Goal: Task Accomplishment & Management: Manage account settings

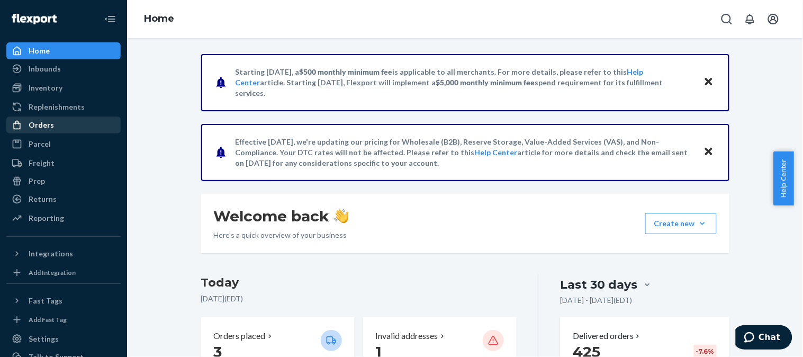
click at [53, 123] on div "Orders" at bounding box center [63, 124] width 112 height 15
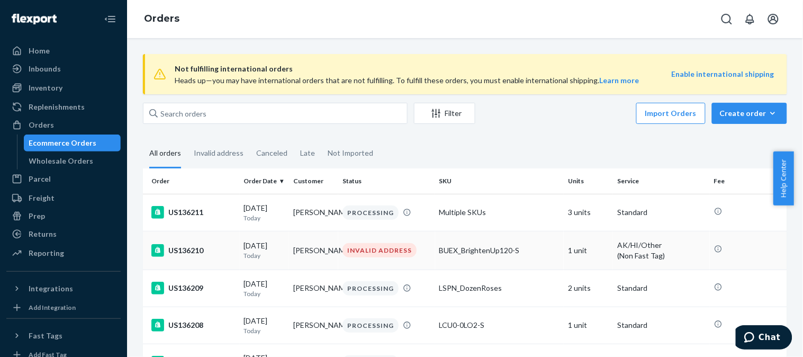
click at [193, 252] on div "US136210" at bounding box center [193, 250] width 84 height 13
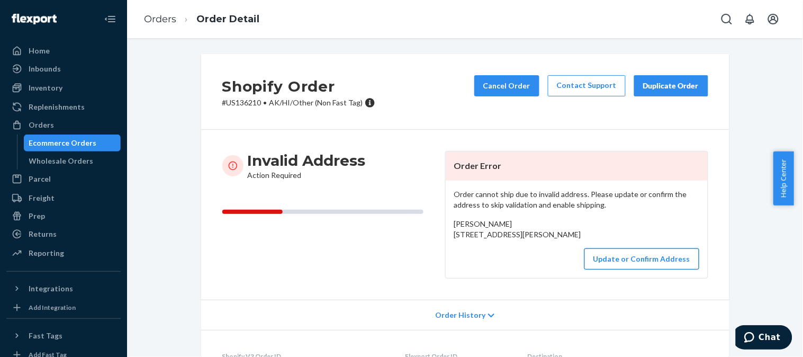
click at [644, 269] on button "Update or Confirm Address" at bounding box center [641, 258] width 115 height 21
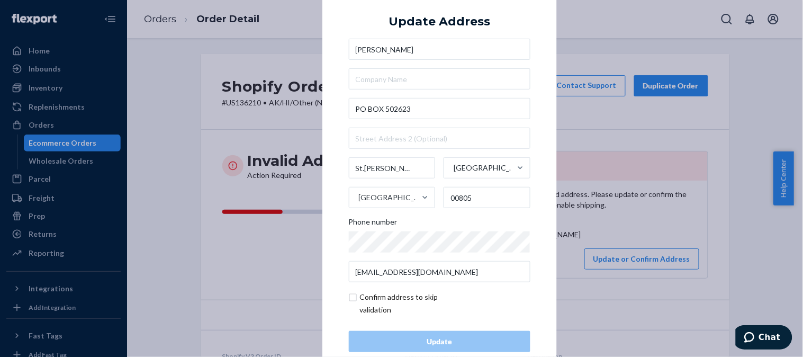
click at [350, 299] on input "checkbox" at bounding box center [410, 302] width 123 height 25
checkbox input "true"
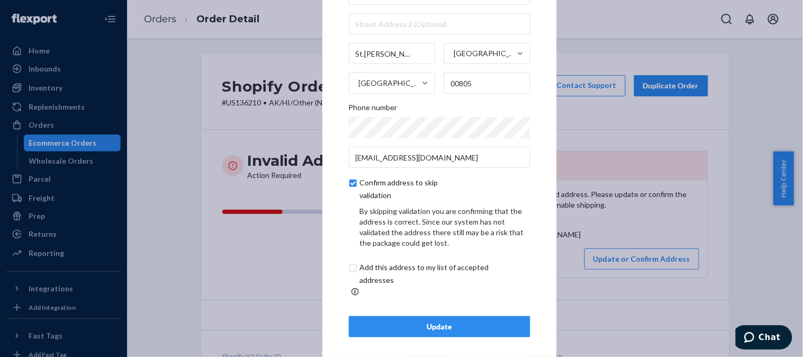
scroll to position [66, 0]
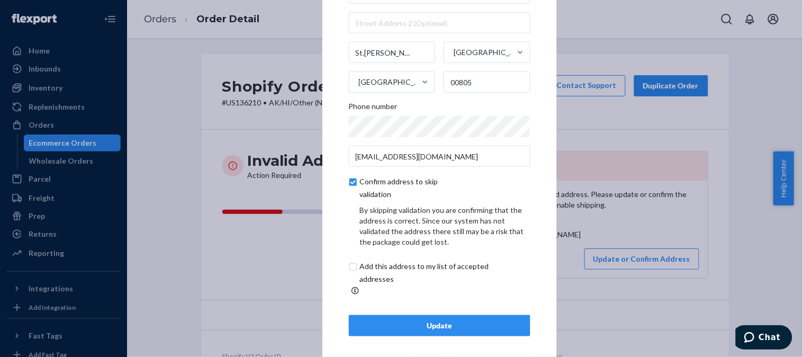
click at [430, 323] on div "Update" at bounding box center [439, 325] width 163 height 11
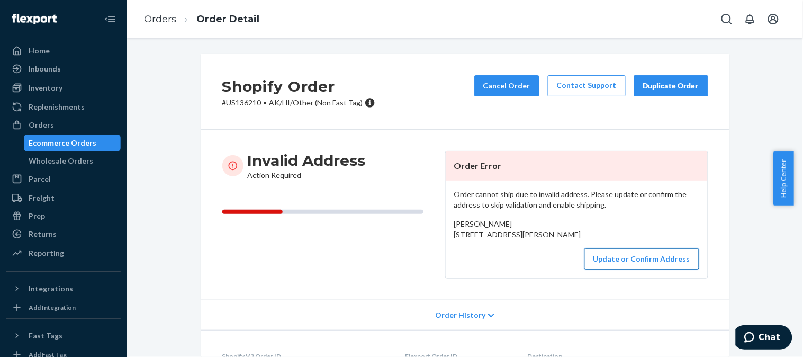
click at [608, 269] on button "Update or Confirm Address" at bounding box center [641, 258] width 115 height 21
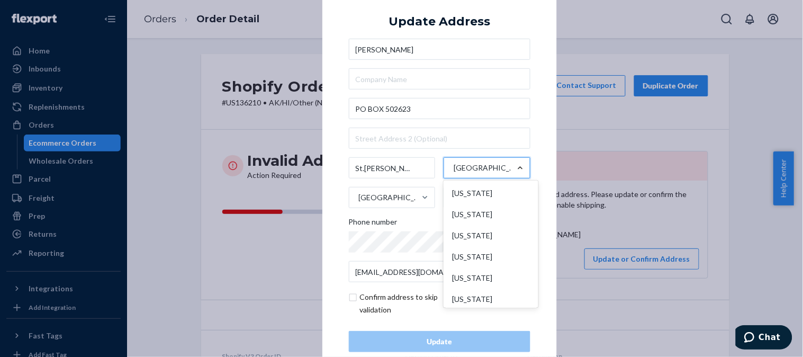
scroll to position [982, 0]
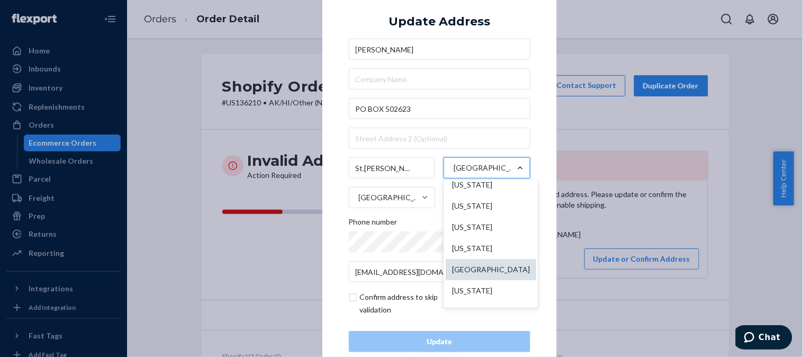
click at [495, 280] on div "Virgin Islands" at bounding box center [490, 269] width 90 height 21
click at [453, 178] on input "option Virgin Islands focused, 51 of 59. 59 results available. Use Up and Down …" at bounding box center [452, 167] width 1 height 21
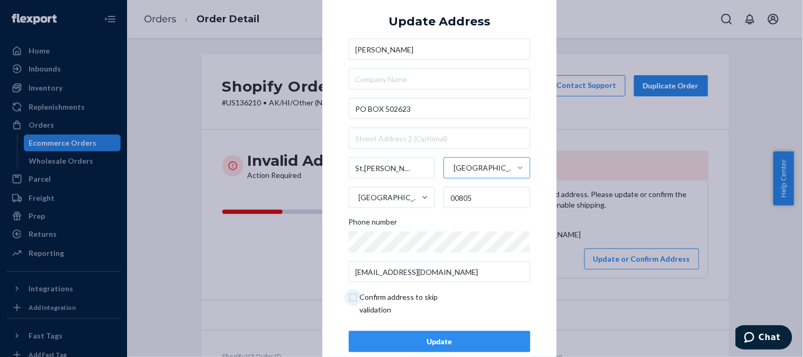
click at [349, 295] on input "checkbox" at bounding box center [410, 302] width 123 height 25
checkbox input "true"
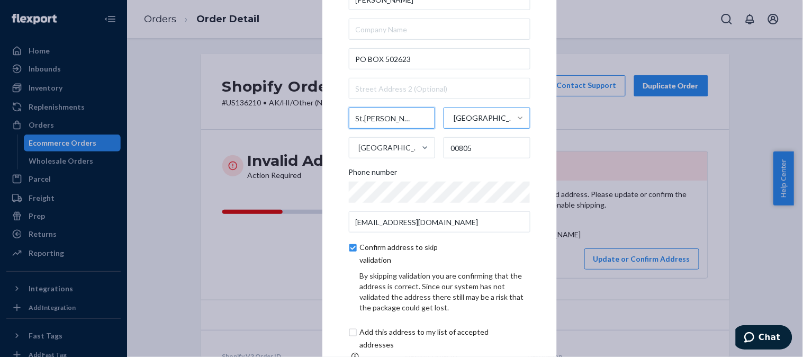
click at [360, 123] on input "St.Thomas" at bounding box center [392, 117] width 87 height 21
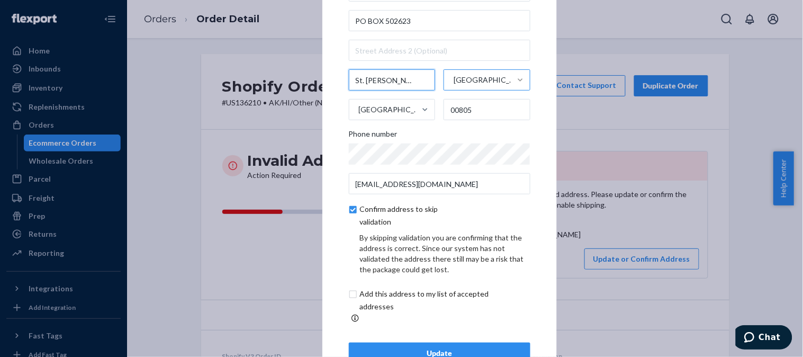
scroll to position [66, 0]
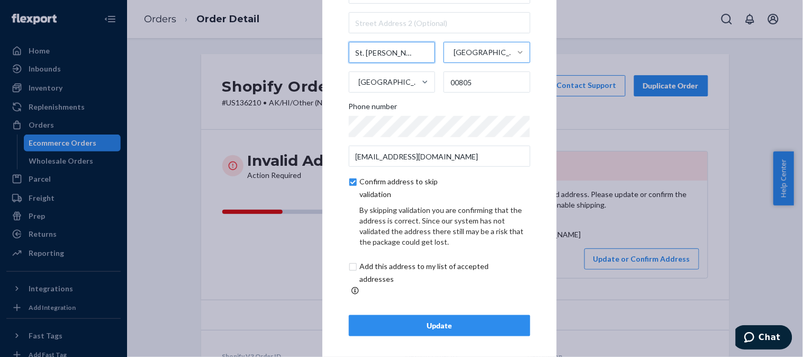
type input "St. Thomas"
click at [489, 320] on div "Update" at bounding box center [439, 325] width 163 height 11
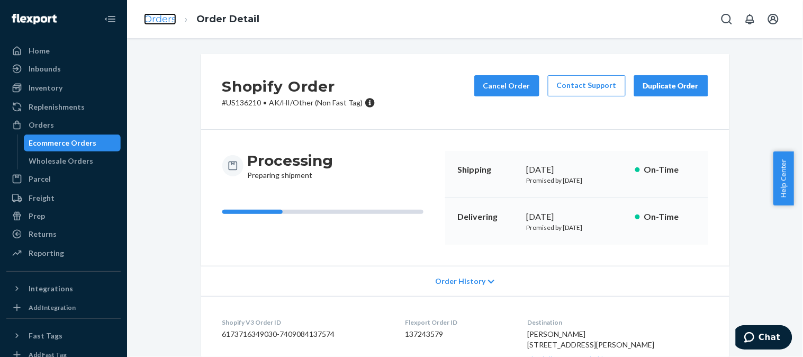
click at [161, 24] on link "Orders" at bounding box center [160, 19] width 32 height 12
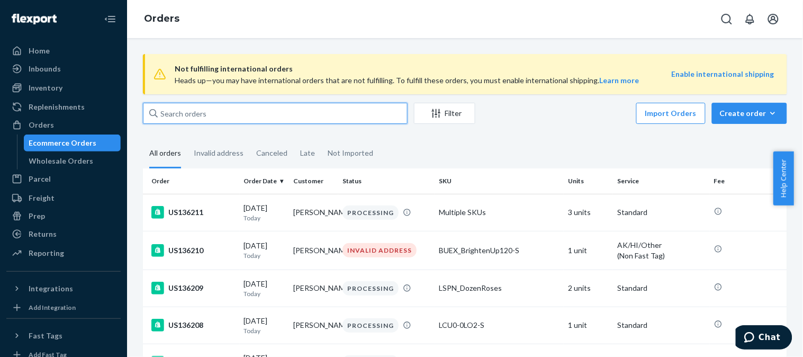
click at [272, 122] on input "text" at bounding box center [275, 113] width 265 height 21
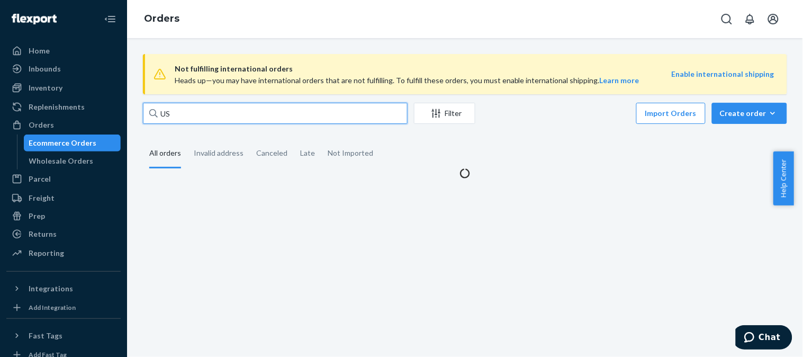
paste input "135420"
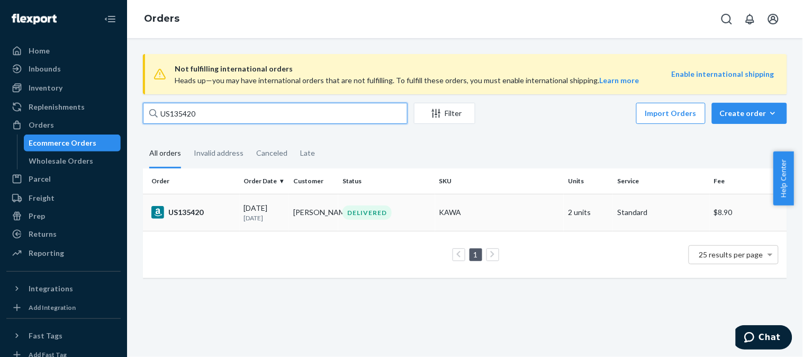
type input "US135420"
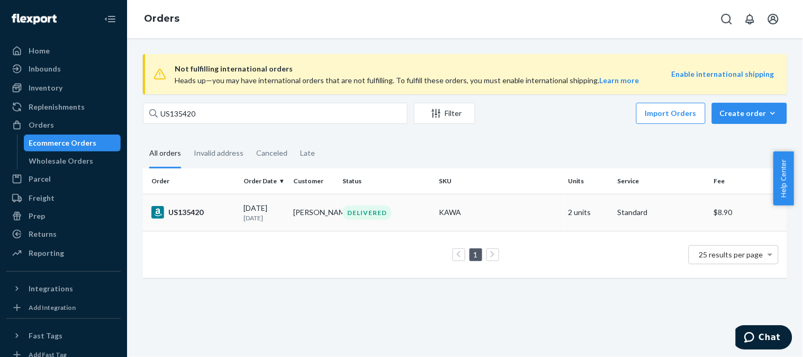
click at [201, 208] on div "US135420" at bounding box center [193, 212] width 84 height 13
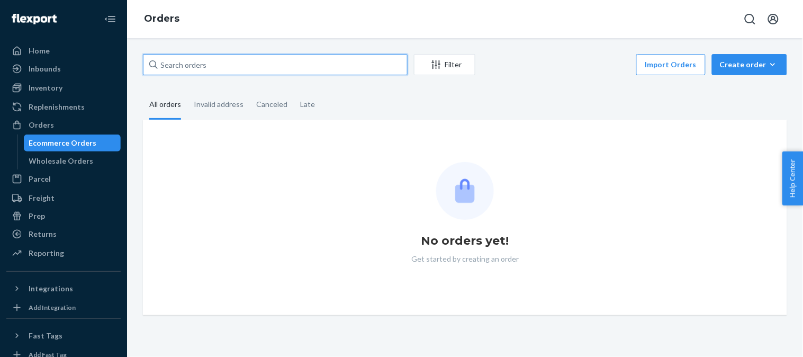
click at [307, 67] on input "text" at bounding box center [275, 64] width 265 height 21
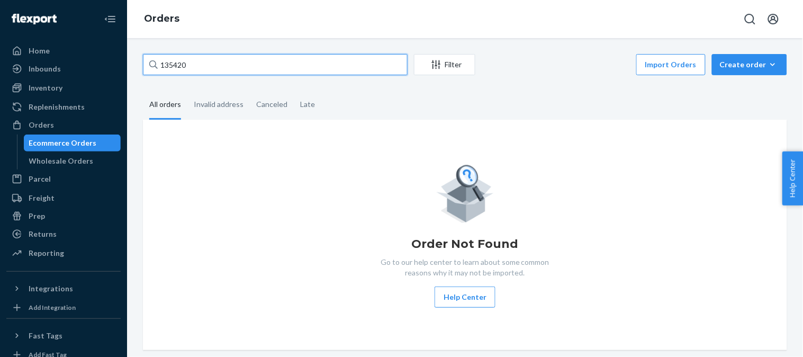
click at [161, 61] on input "135420" at bounding box center [275, 64] width 265 height 21
click at [224, 65] on input "US135420" at bounding box center [275, 64] width 265 height 21
type input "US135420"
click at [239, 58] on input "US135420" at bounding box center [275, 64] width 265 height 21
click at [241, 59] on input "US135420" at bounding box center [275, 64] width 265 height 21
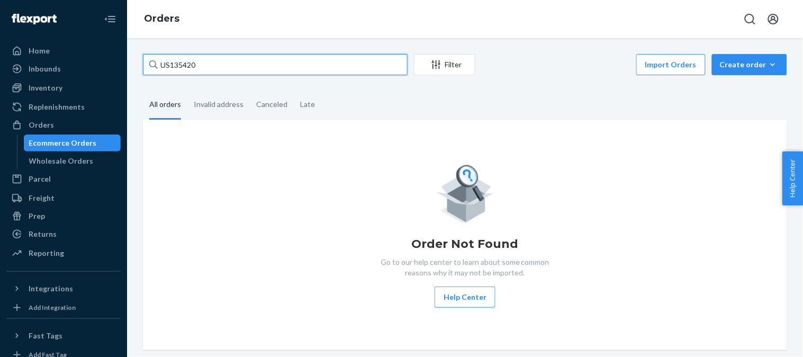
drag, startPoint x: 241, startPoint y: 59, endPoint x: 161, endPoint y: 65, distance: 80.1
click at [161, 65] on input "US135420" at bounding box center [275, 64] width 265 height 21
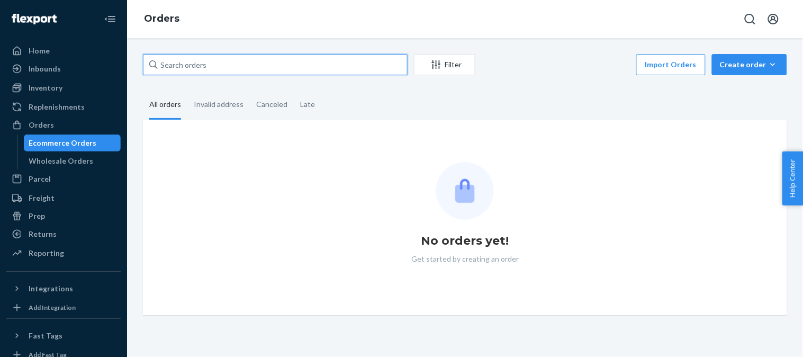
paste input "US135420"
type input "US135420"
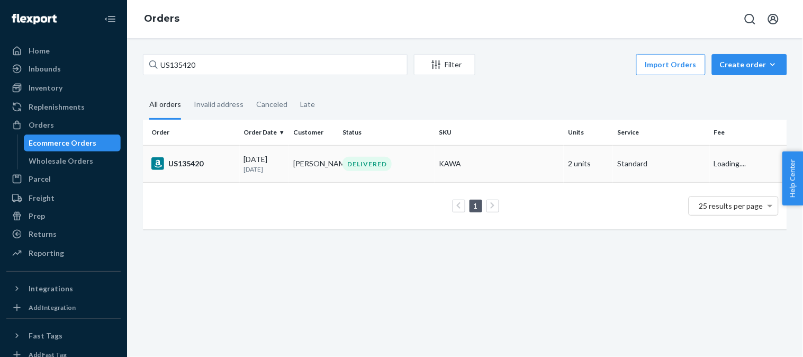
click at [193, 167] on div "US135420" at bounding box center [193, 163] width 84 height 13
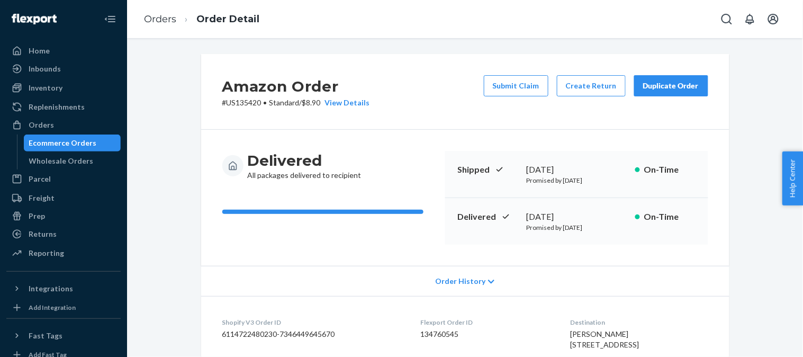
click at [409, 113] on div "Amazon Order # US135420 • Standard / $8.90 View Details Submit Claim Create Ret…" at bounding box center [465, 92] width 528 height 76
click at [159, 17] on link "Orders" at bounding box center [160, 19] width 32 height 12
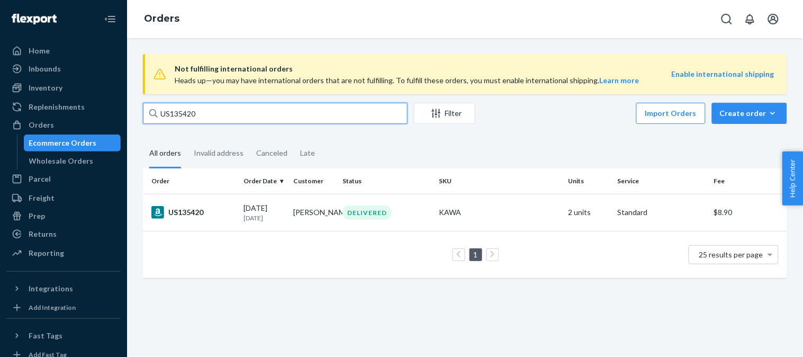
click at [324, 117] on input "US135420" at bounding box center [275, 113] width 265 height 21
paste input "623"
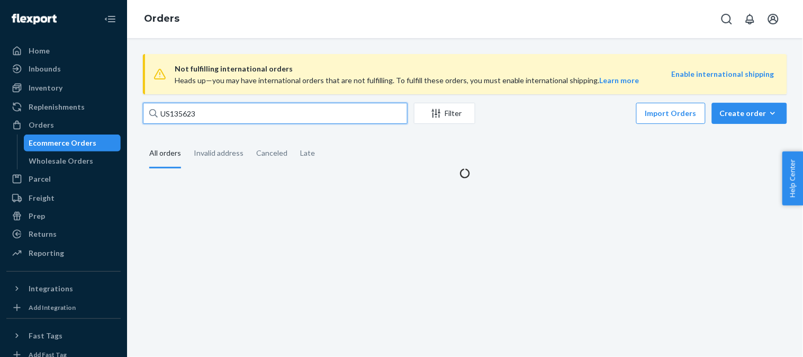
type input "US135623"
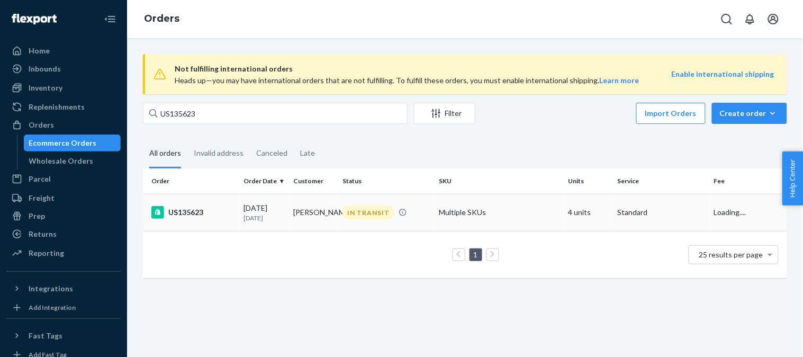
click at [201, 207] on div "US135623" at bounding box center [193, 212] width 84 height 13
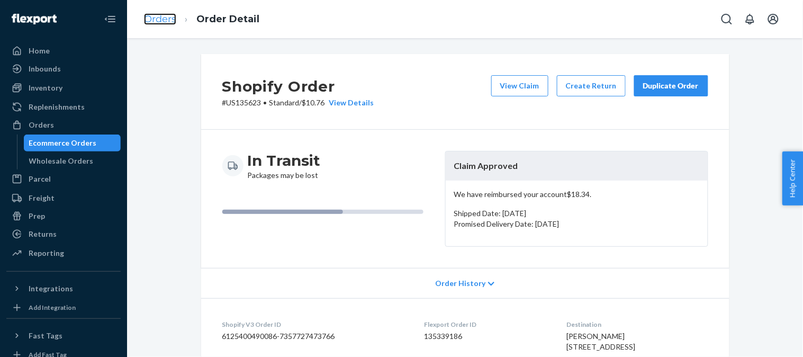
click at [170, 19] on link "Orders" at bounding box center [160, 19] width 32 height 12
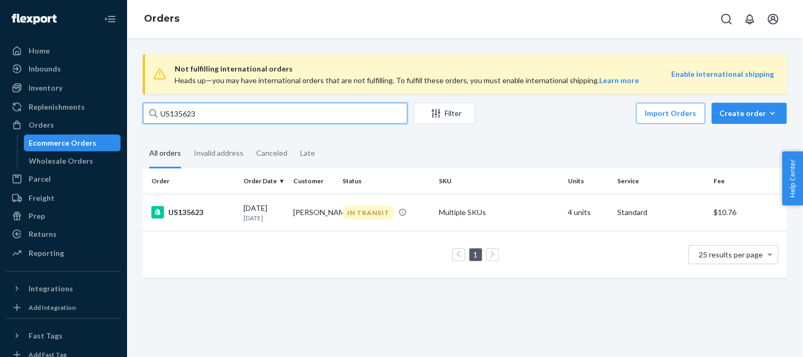
drag, startPoint x: 225, startPoint y: 117, endPoint x: 119, endPoint y: 123, distance: 106.5
click at [119, 123] on div "Home Inbounds Shipping Plans Problems Inventory Products Replenishments Orders …" at bounding box center [401, 178] width 803 height 357
paste input "36"
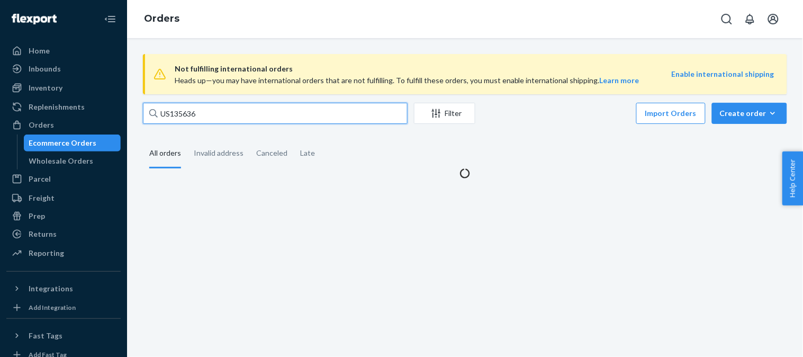
type input "US135636"
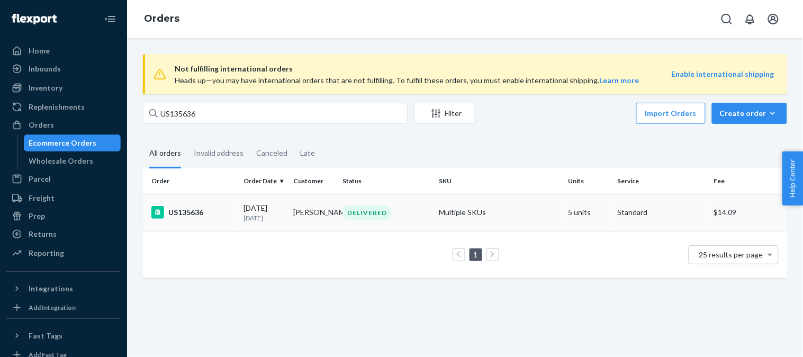
click at [186, 210] on div "US135636" at bounding box center [193, 212] width 84 height 13
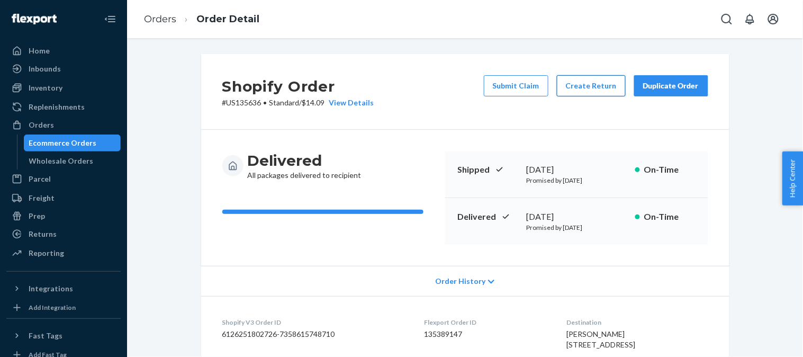
click at [597, 84] on button "Create Return" at bounding box center [591, 85] width 69 height 21
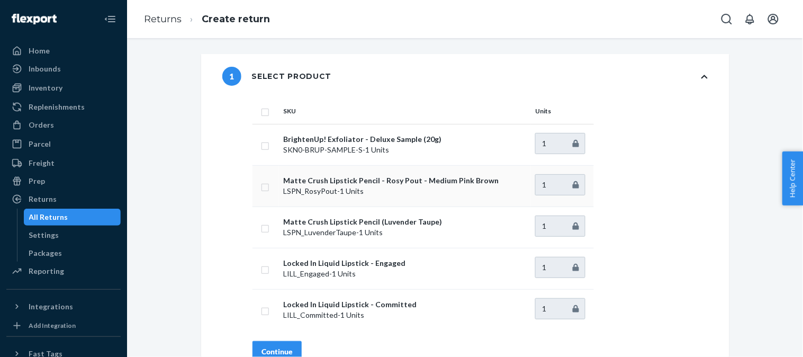
click at [265, 186] on input "checkbox" at bounding box center [265, 185] width 8 height 11
checkbox input "true"
click at [261, 225] on input "checkbox" at bounding box center [265, 227] width 8 height 11
checkbox input "true"
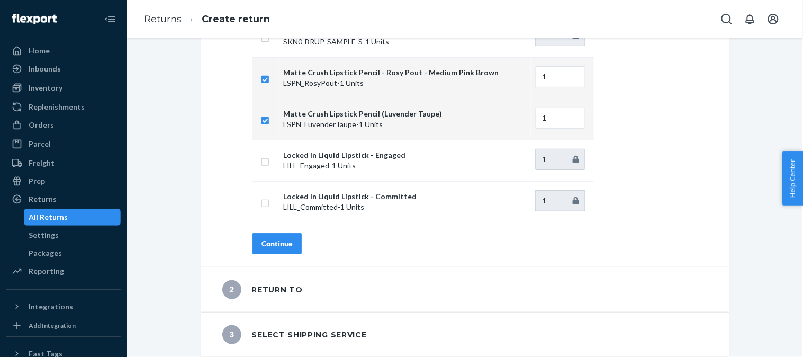
scroll to position [117, 0]
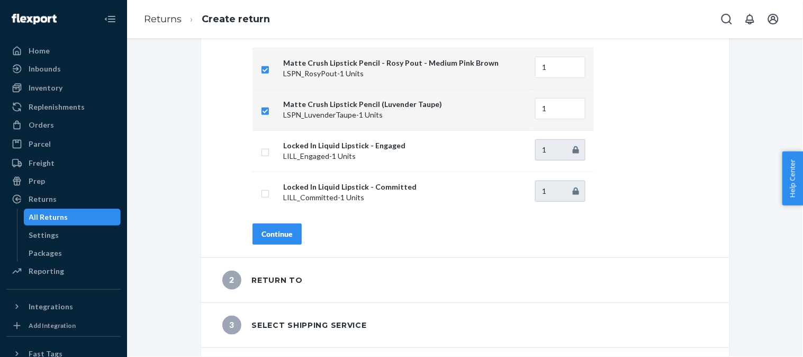
click at [284, 237] on div "Continue" at bounding box center [276, 234] width 31 height 11
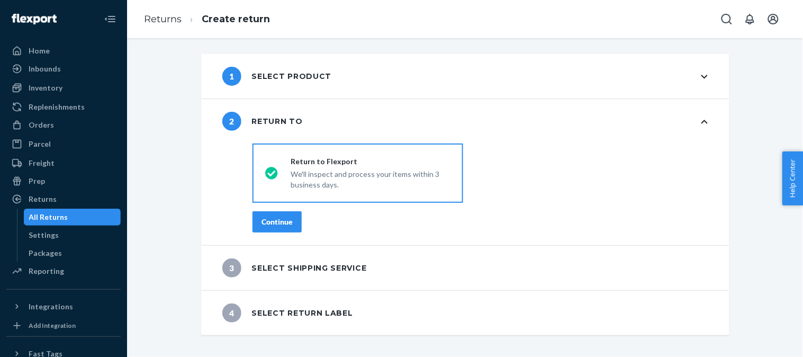
scroll to position [0, 0]
click at [278, 218] on div "Continue" at bounding box center [276, 221] width 31 height 11
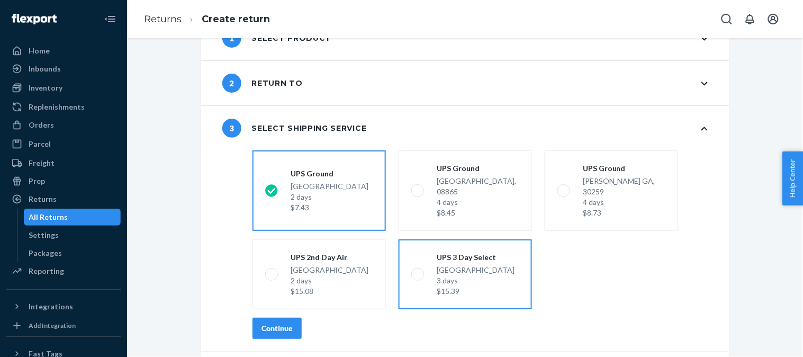
scroll to position [59, 0]
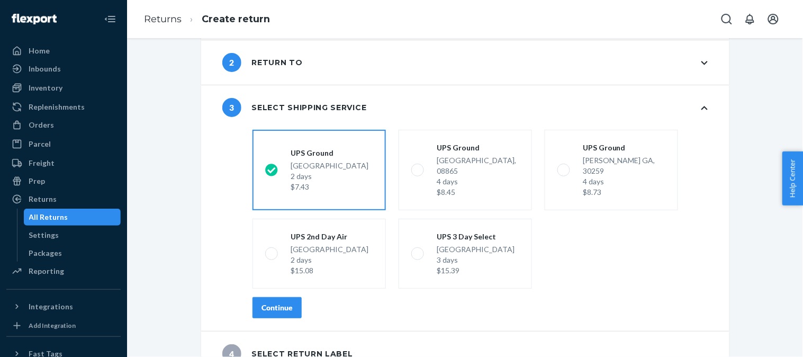
click at [270, 302] on button "Continue" at bounding box center [276, 307] width 49 height 21
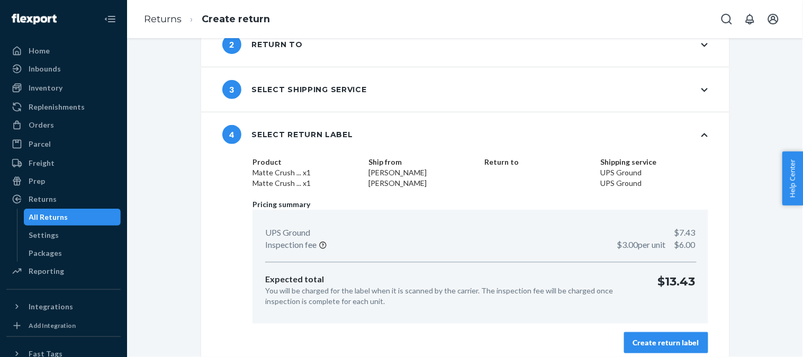
scroll to position [85, 0]
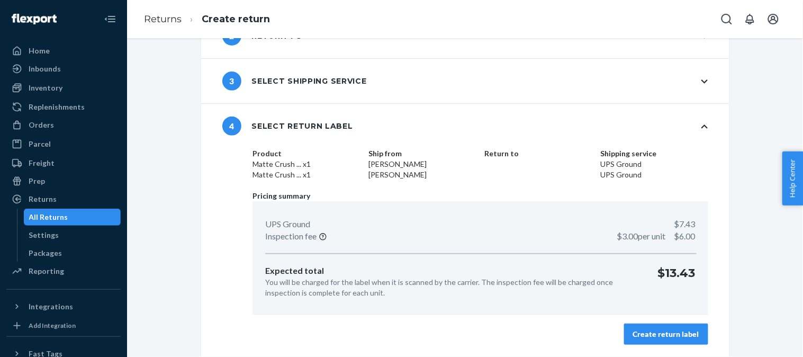
click at [663, 334] on div "Create return label" at bounding box center [666, 334] width 66 height 11
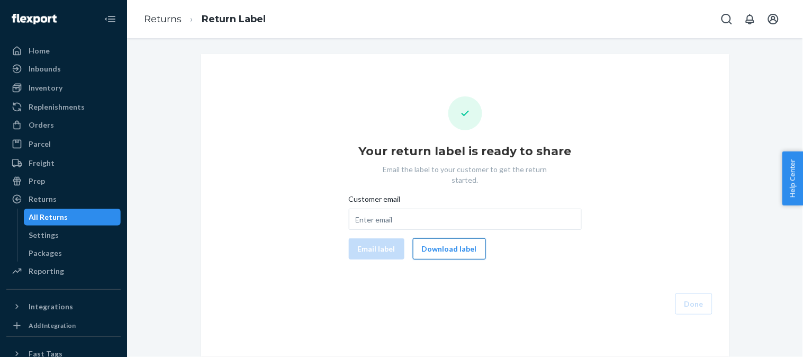
click at [447, 238] on button "Download label" at bounding box center [449, 248] width 73 height 21
